Goal: Transaction & Acquisition: Purchase product/service

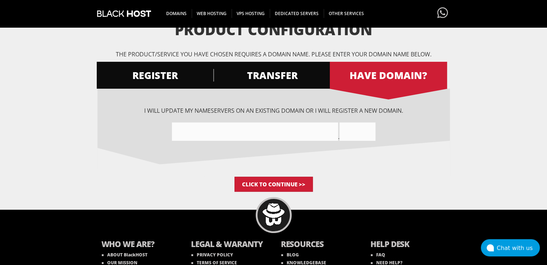
scroll to position [72, 0]
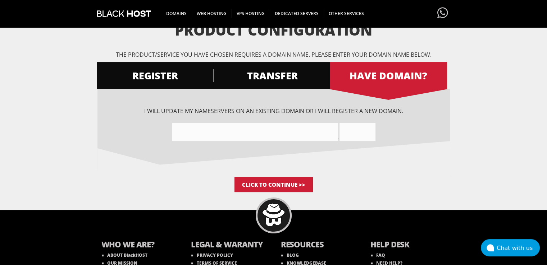
click at [200, 133] on input"] "text" at bounding box center [255, 132] width 166 height 18
paste input"] "aitradeglobal.com"
type input"] "aitradeglobalcom"
type input "COM"
click at [329, 128] on input"] "aitradeglobalcom" at bounding box center [255, 132] width 166 height 18
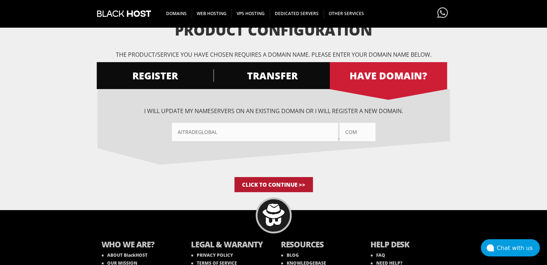
type input"] "aitradeglobal"
click at [289, 185] on input "Click to Continue >>" at bounding box center [274, 184] width 78 height 15
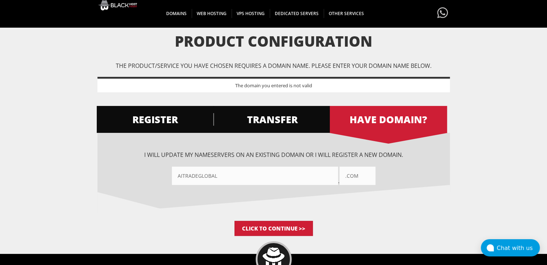
scroll to position [62, 0]
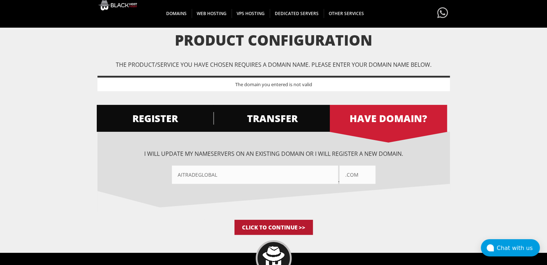
click at [251, 227] on input "Click to Continue >>" at bounding box center [274, 227] width 78 height 15
click at [349, 177] on input ".COM" at bounding box center [358, 175] width 36 height 18
type input "COM"
click at [335, 200] on div "I want BlackHOST to register a new domain for me. aitradeglobal .com .net .org …" at bounding box center [273, 176] width 352 height 88
click at [261, 225] on input "Click to Continue >>" at bounding box center [274, 227] width 78 height 15
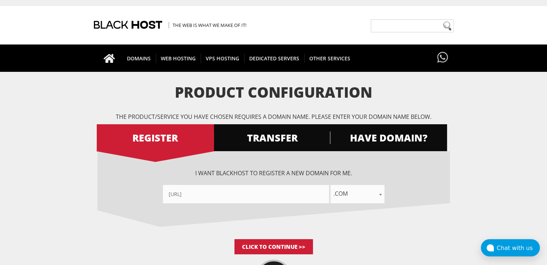
type input"] "https://blackhost/"
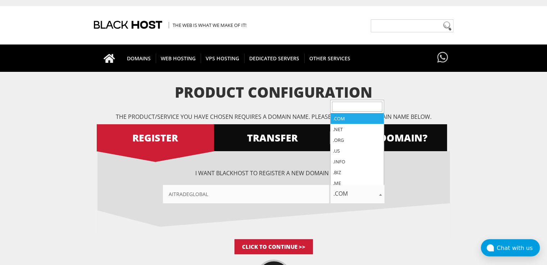
type input"] "AITRADEGLOBAL"
click at [340, 195] on span ".com" at bounding box center [358, 194] width 54 height 10
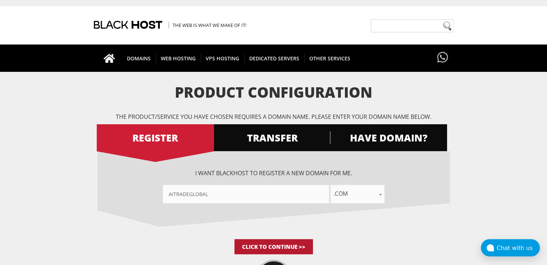
click at [272, 245] on input "Click to Continue >>" at bounding box center [274, 247] width 78 height 15
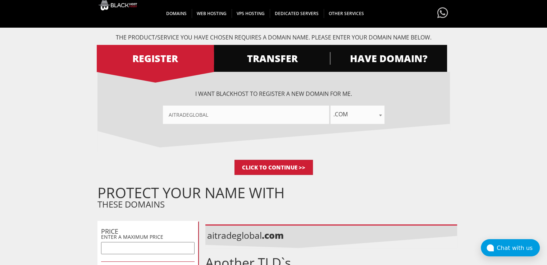
scroll to position [58, 0]
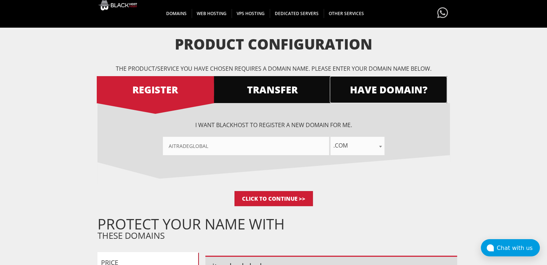
click at [379, 80] on link "HAVE DOMAIN?" at bounding box center [388, 89] width 117 height 27
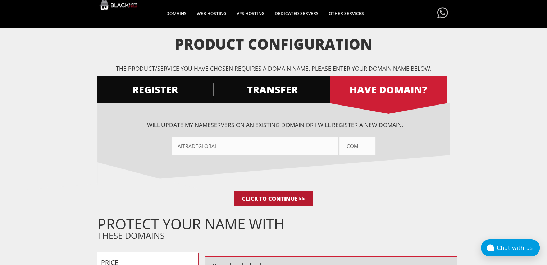
click at [260, 197] on input "Click to Continue >>" at bounding box center [274, 198] width 78 height 15
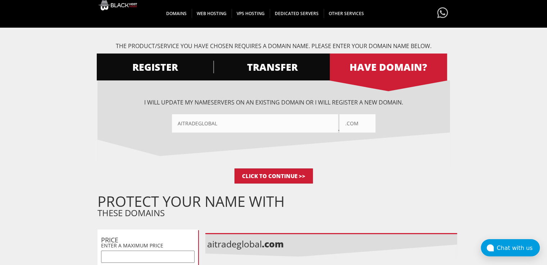
scroll to position [81, 0]
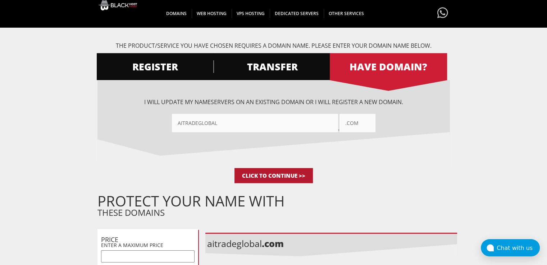
click at [258, 176] on input "Click to Continue >>" at bounding box center [274, 175] width 78 height 15
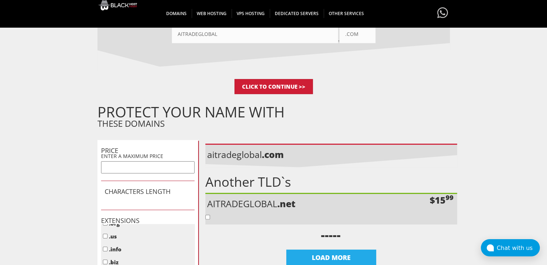
scroll to position [240, 0]
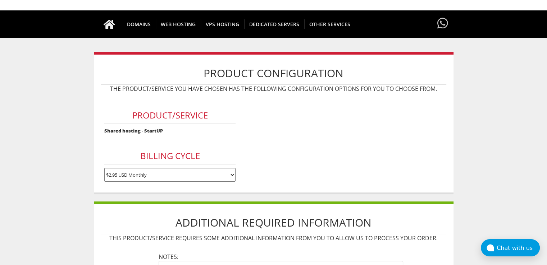
scroll to position [43, 0]
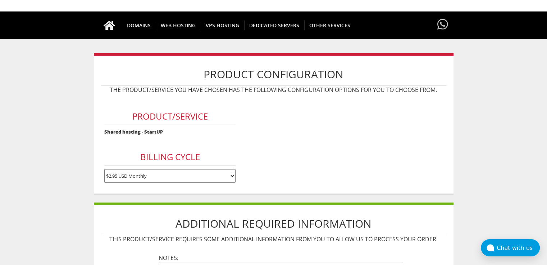
click at [193, 181] on select "$2.95 USD Monthly $29.95 USD Annually $59.90 USD Biennially" at bounding box center [169, 176] width 131 height 14
select select "annually"
click at [104, 169] on select "$2.95 USD Monthly $29.95 USD Annually $59.90 USD Biennially" at bounding box center [169, 176] width 131 height 14
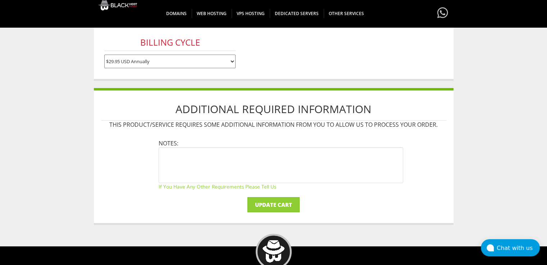
scroll to position [157, 0]
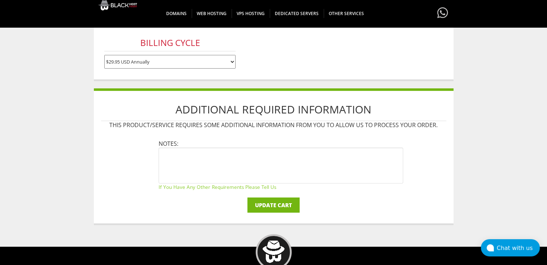
click at [259, 198] on input "Update Cart" at bounding box center [273, 205] width 52 height 15
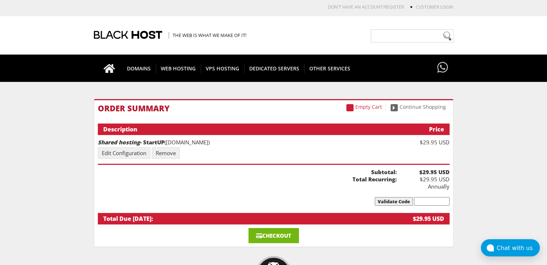
click at [261, 228] on link "Checkout" at bounding box center [274, 235] width 50 height 15
click at [141, 151] on link "Edit Configuration" at bounding box center [124, 153] width 53 height 12
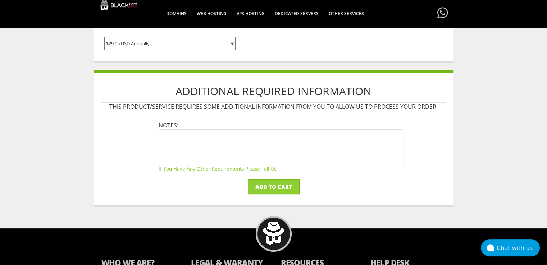
scroll to position [237, 0]
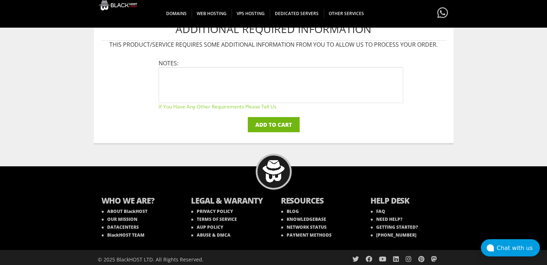
click at [268, 120] on input "Add to Cart" at bounding box center [274, 124] width 52 height 15
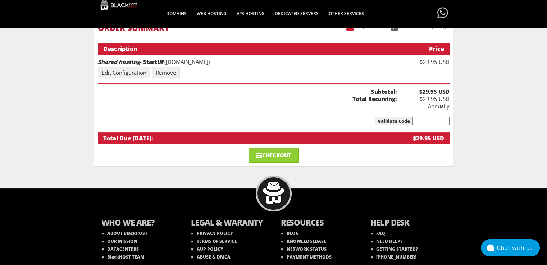
scroll to position [79, 0]
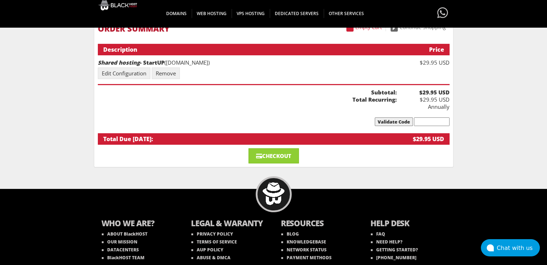
click at [427, 118] on input "text" at bounding box center [432, 122] width 36 height 9
paste input "SPRINGBH"
type input "SPRINGBH"
click at [402, 118] on input "Validate Code" at bounding box center [394, 122] width 38 height 9
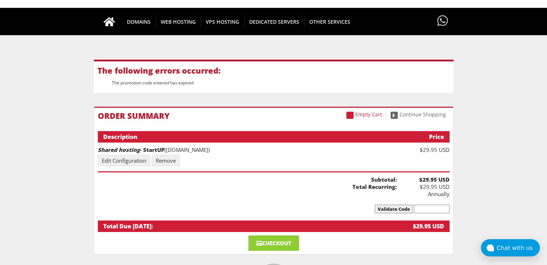
scroll to position [46, 0]
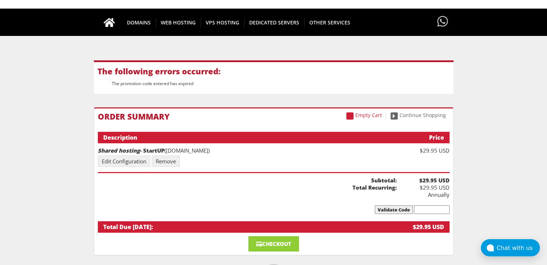
click at [427, 206] on input "text" at bounding box center [432, 210] width 36 height 9
type input "blackhost"
click at [375, 206] on input "Validate Code" at bounding box center [394, 210] width 38 height 9
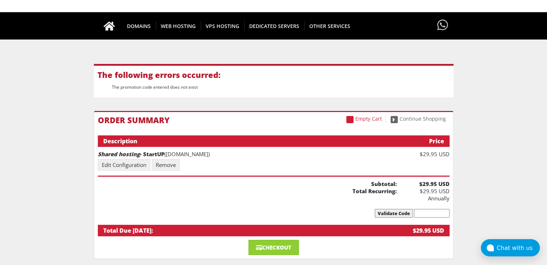
scroll to position [42, 0]
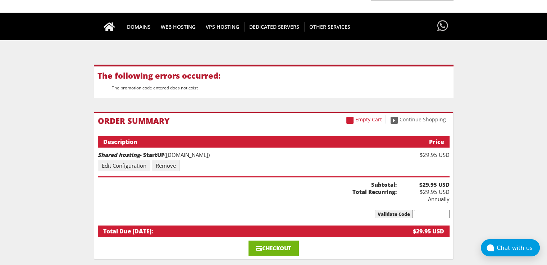
click at [279, 243] on link "Checkout" at bounding box center [274, 248] width 50 height 15
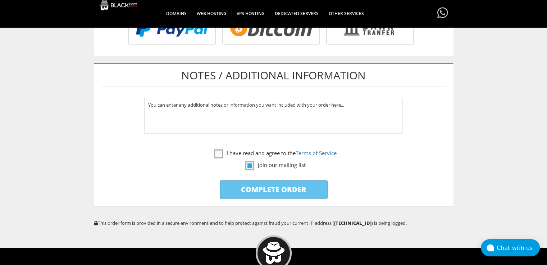
scroll to position [360, 0]
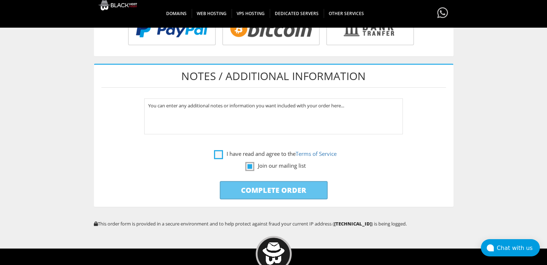
click at [239, 150] on label "I have read and agree to the Terms of Service" at bounding box center [275, 154] width 123 height 9
checkbox input "true"
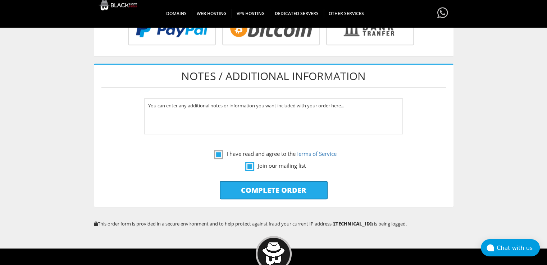
click at [252, 161] on label "Join our mailing list" at bounding box center [275, 165] width 60 height 9
click at [250, 161] on label "Join our mailing list" at bounding box center [275, 165] width 60 height 9
click at [247, 166] on label "Join our mailing list" at bounding box center [275, 165] width 60 height 9
click at [270, 163] on label "Join our mailing list" at bounding box center [275, 165] width 60 height 9
click at [252, 162] on label "Join our mailing list" at bounding box center [275, 165] width 60 height 9
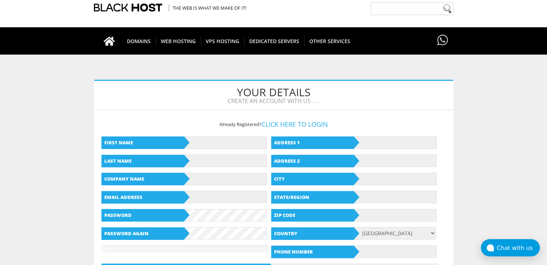
scroll to position [27, 0]
click at [221, 144] on input "text" at bounding box center [225, 143] width 83 height 13
type input "[PERSON_NAME]"
type input "[GEOGRAPHIC_DATA]"
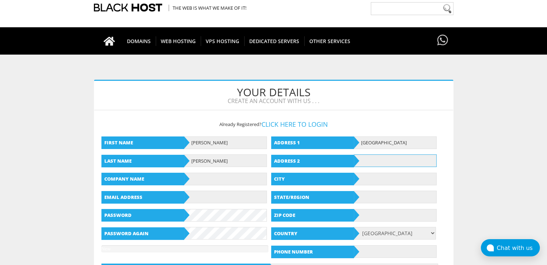
type input "BHY74 AP1 B3"
type input "[US_STATE]"
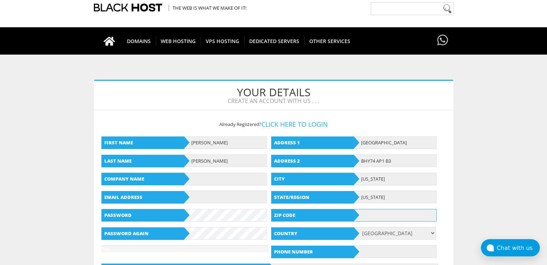
type input "07086"
click at [218, 181] on input "text" at bounding box center [225, 179] width 83 height 13
click at [202, 208] on div "First Name marnie Last Name enders Company Name Email Address Password Password…" at bounding box center [185, 194] width 169 height 127
click at [203, 197] on input "text" at bounding box center [225, 197] width 83 height 13
click at [204, 201] on input "text" at bounding box center [225, 197] width 83 height 13
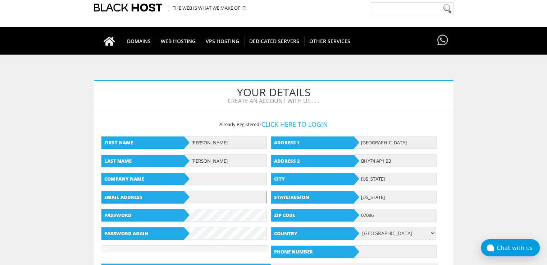
type input "[EMAIL_ADDRESS][DOMAIN_NAME]"
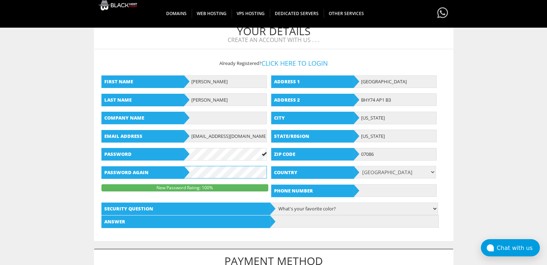
scroll to position [107, 0]
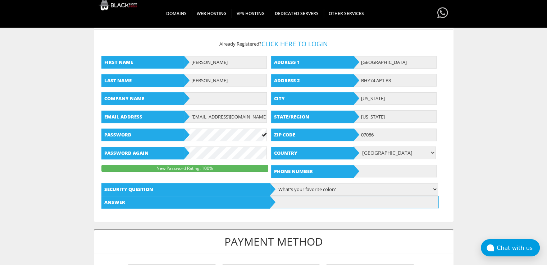
click at [304, 200] on input "text" at bounding box center [354, 202] width 169 height 13
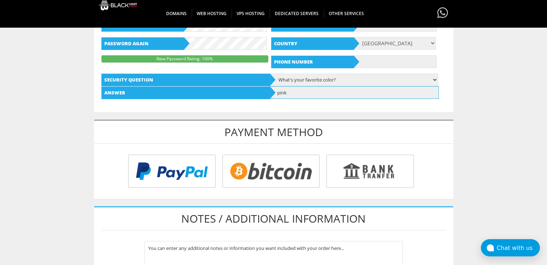
scroll to position [232, 0]
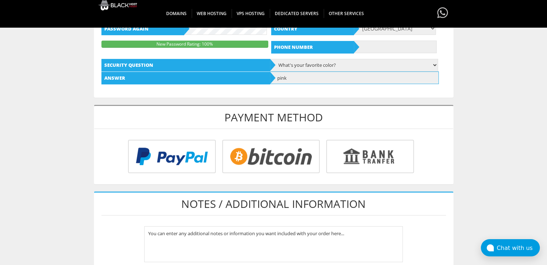
type input "pink"
click at [270, 161] on input "radio" at bounding box center [269, 157] width 97 height 33
radio input "true"
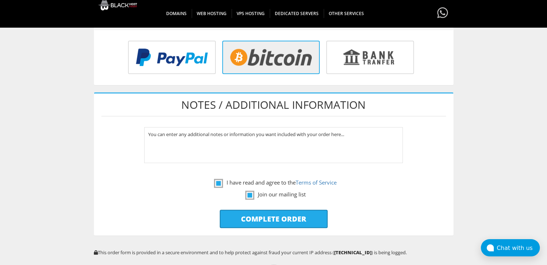
scroll to position [329, 0]
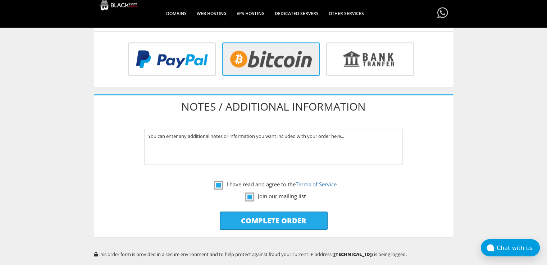
click at [258, 219] on input "Complete Order" at bounding box center [274, 221] width 108 height 18
type input "Please Wait..."
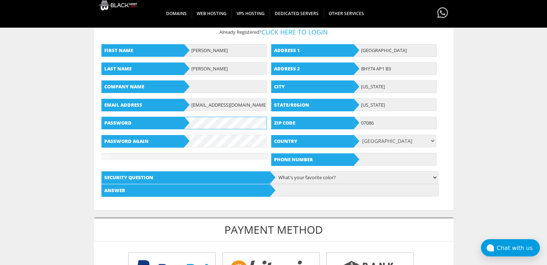
scroll to position [173, 0]
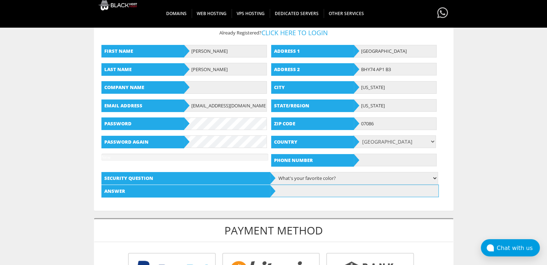
click at [290, 189] on input "text" at bounding box center [354, 191] width 169 height 13
type input "pink"
click at [379, 161] on input "text" at bounding box center [395, 160] width 83 height 13
paste input "12029884959"
click at [363, 159] on input "12029884959" at bounding box center [395, 160] width 83 height 13
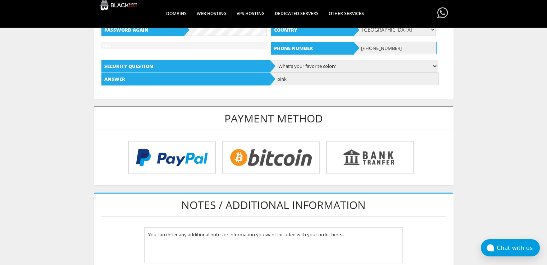
scroll to position [338, 0]
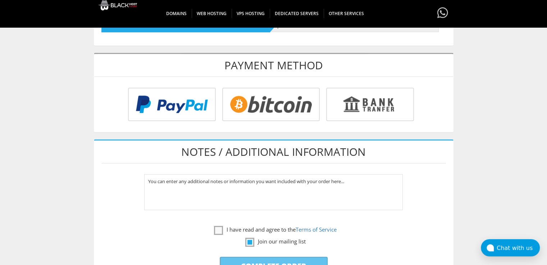
type input "[PHONE_NUMBER]"
click at [268, 111] on input "radio" at bounding box center [269, 105] width 97 height 33
click at [265, 106] on input "radio" at bounding box center [269, 105] width 97 height 33
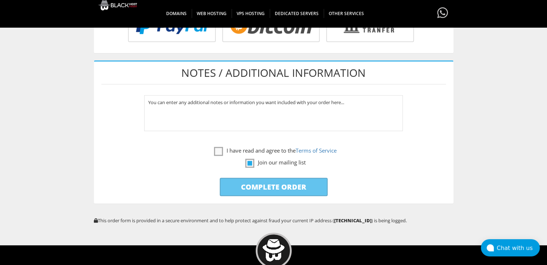
scroll to position [417, 0]
click at [217, 150] on label "I have read and agree to the Terms of Service" at bounding box center [275, 150] width 123 height 9
checkbox input "true"
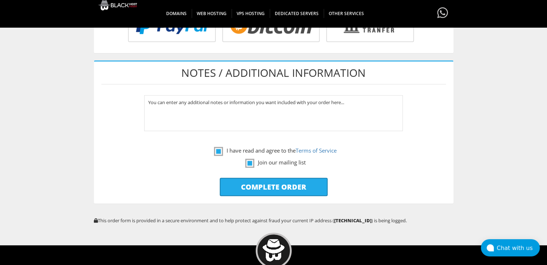
click at [244, 183] on input "Complete Order" at bounding box center [274, 187] width 108 height 18
type input "Please Wait..."
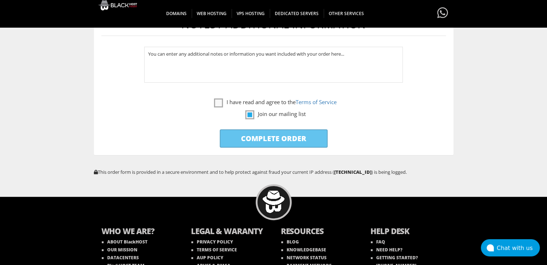
scroll to position [496, 0]
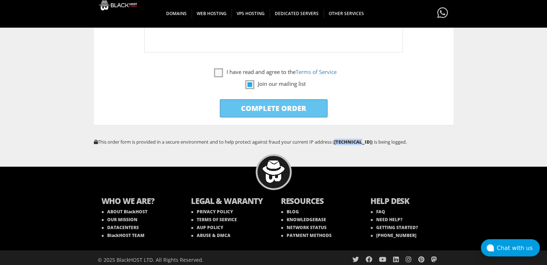
drag, startPoint x: 340, startPoint y: 137, endPoint x: 366, endPoint y: 138, distance: 25.9
click at [366, 139] on strong "193.142.200.17" at bounding box center [352, 142] width 37 height 6
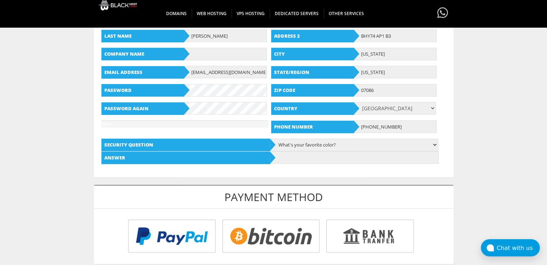
scroll to position [177, 0]
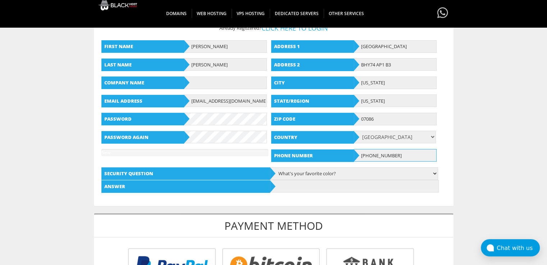
drag, startPoint x: 321, startPoint y: 148, endPoint x: 365, endPoint y: 156, distance: 45.2
click at [365, 156] on input "+12029884959" at bounding box center [395, 155] width 83 height 13
click at [364, 155] on input "+12029884959" at bounding box center [395, 155] width 83 height 13
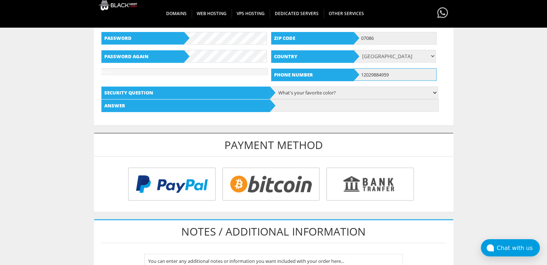
scroll to position [268, 0]
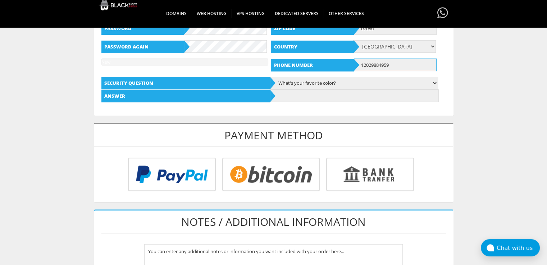
type input "12029884959"
click at [302, 97] on input "text" at bounding box center [354, 96] width 169 height 13
type input "pink"
click at [268, 170] on input "radio" at bounding box center [269, 175] width 97 height 33
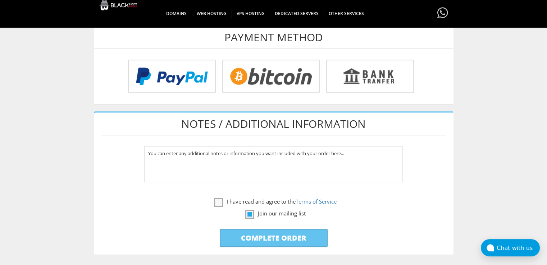
scroll to position [367, 0]
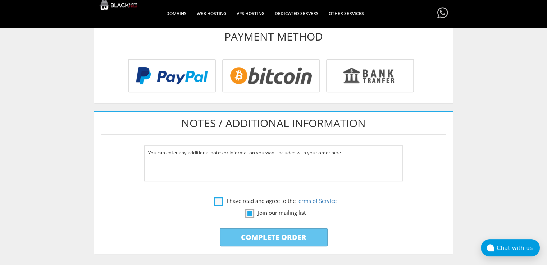
click at [243, 197] on label "I have read and agree to the Terms of Service" at bounding box center [275, 201] width 123 height 9
checkbox input "true"
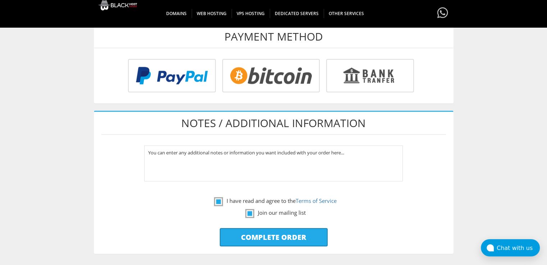
click at [237, 231] on input "Complete Order" at bounding box center [274, 237] width 108 height 18
type input "Please Wait..."
type input "814marnie@powerscrews.com"
